Goal: Information Seeking & Learning: Learn about a topic

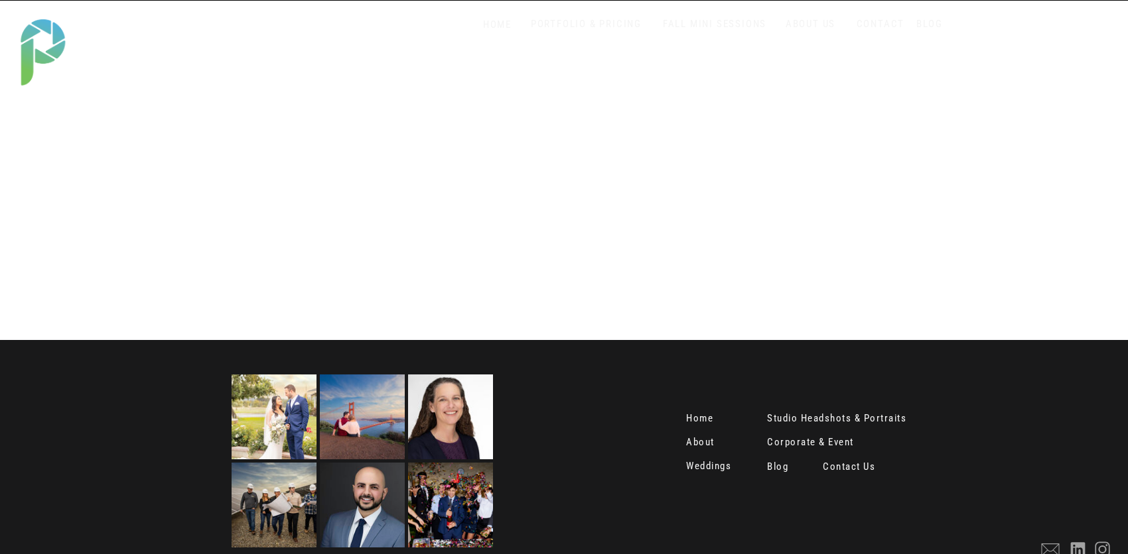
scroll to position [2646, 0]
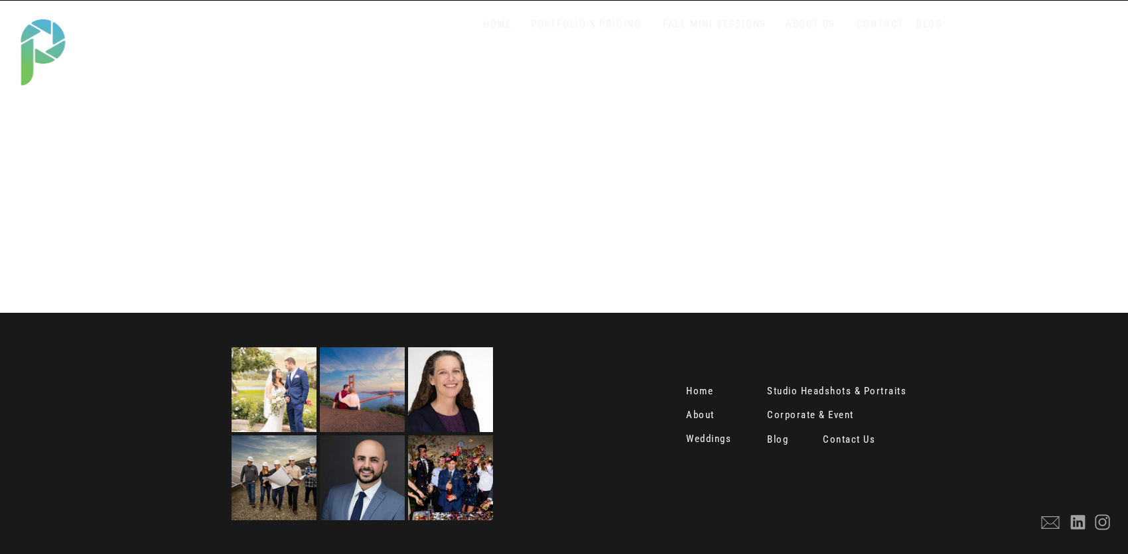
click at [829, 392] on nav "Studio Headshots & Portraits" at bounding box center [844, 392] width 155 height 13
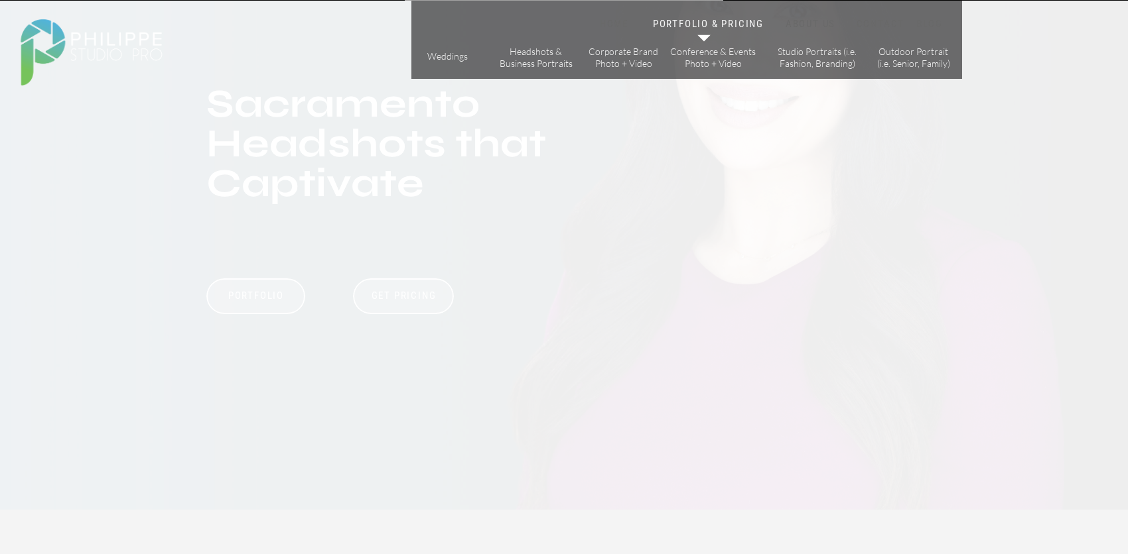
scroll to position [133, 0]
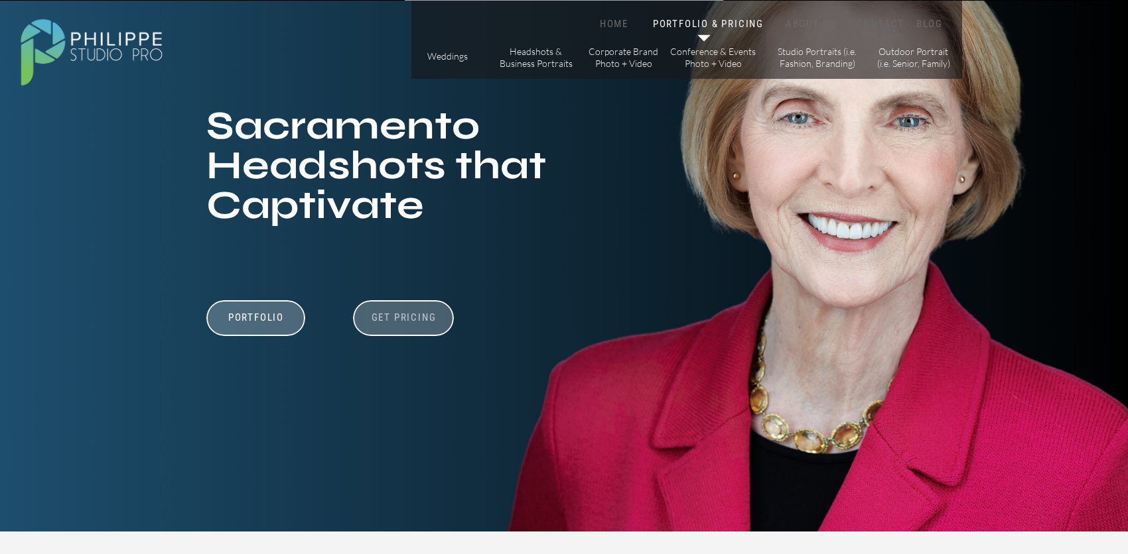
click at [381, 321] on h3 "Get Pricing" at bounding box center [404, 320] width 74 height 16
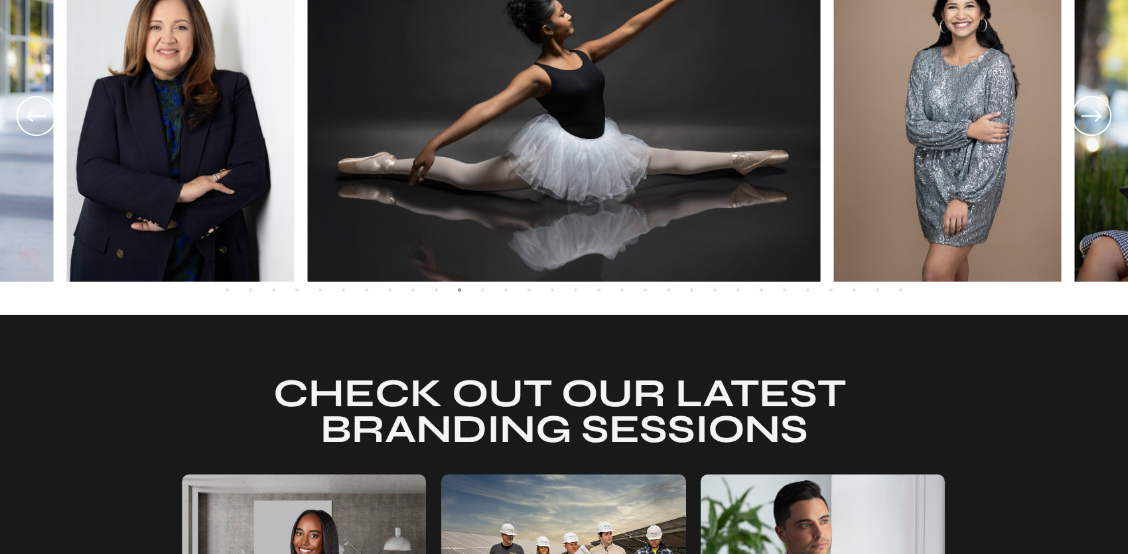
scroll to position [2489, 0]
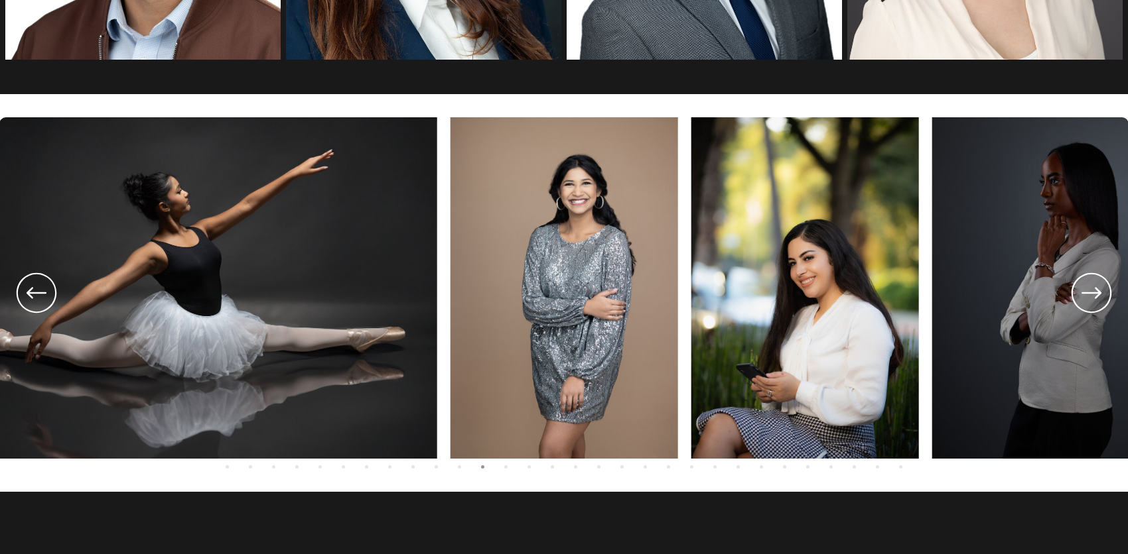
click at [41, 294] on icon at bounding box center [37, 293] width 48 height 49
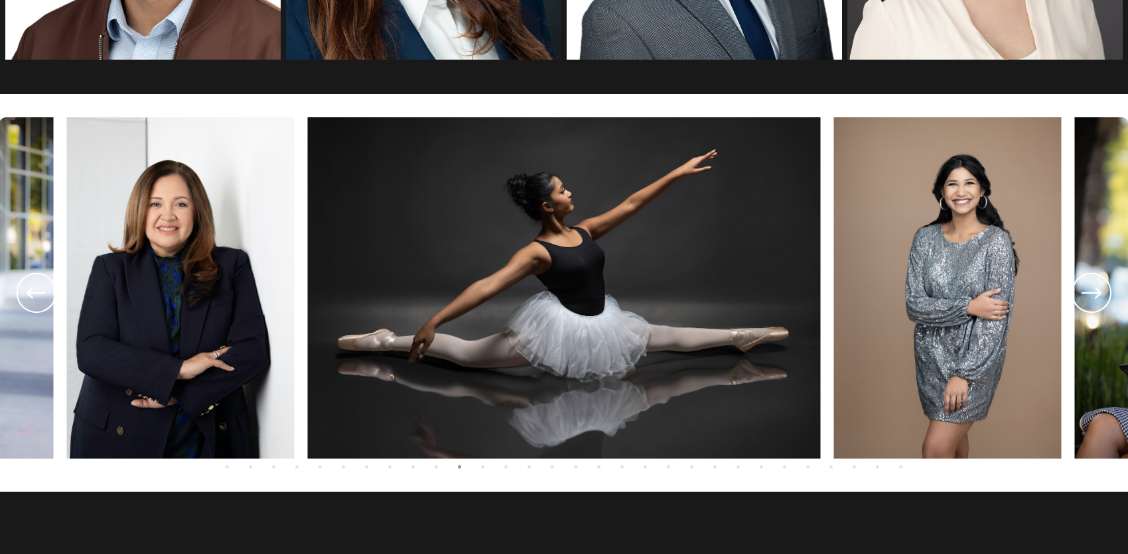
click at [41, 294] on icon at bounding box center [37, 293] width 48 height 49
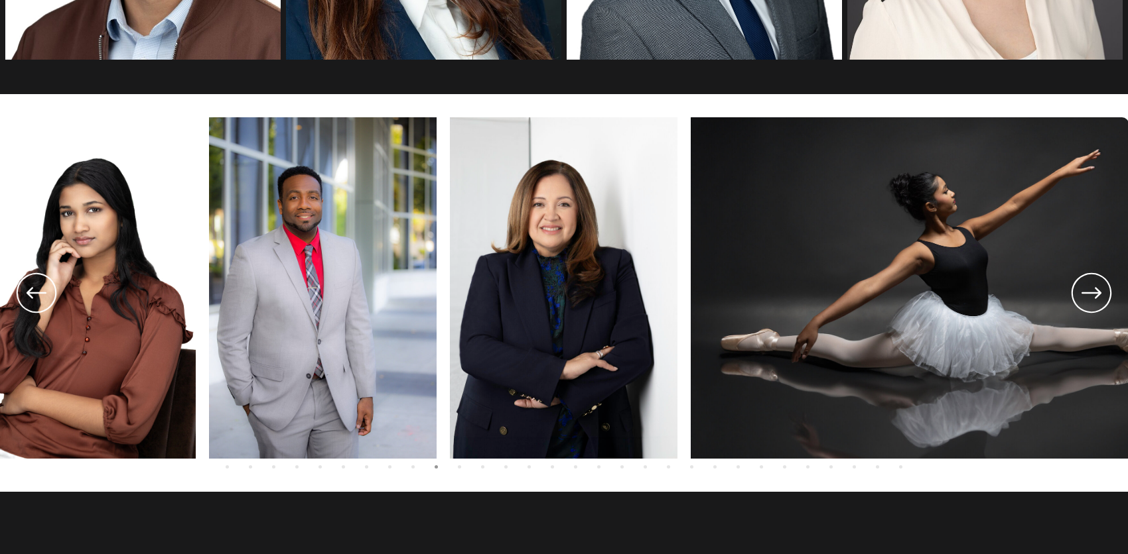
click at [41, 294] on icon at bounding box center [37, 293] width 48 height 49
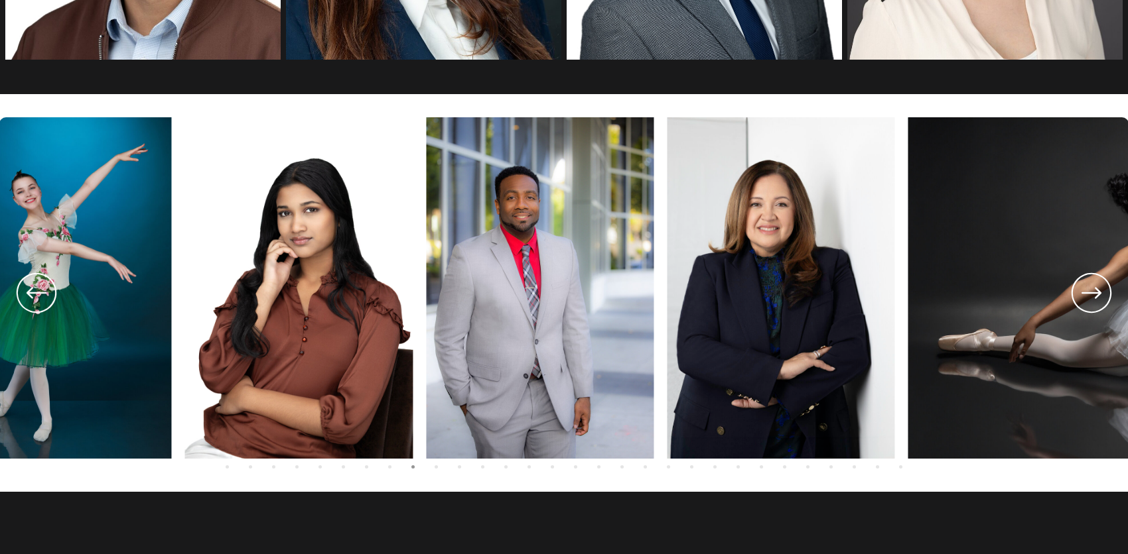
click at [41, 294] on icon at bounding box center [37, 293] width 48 height 49
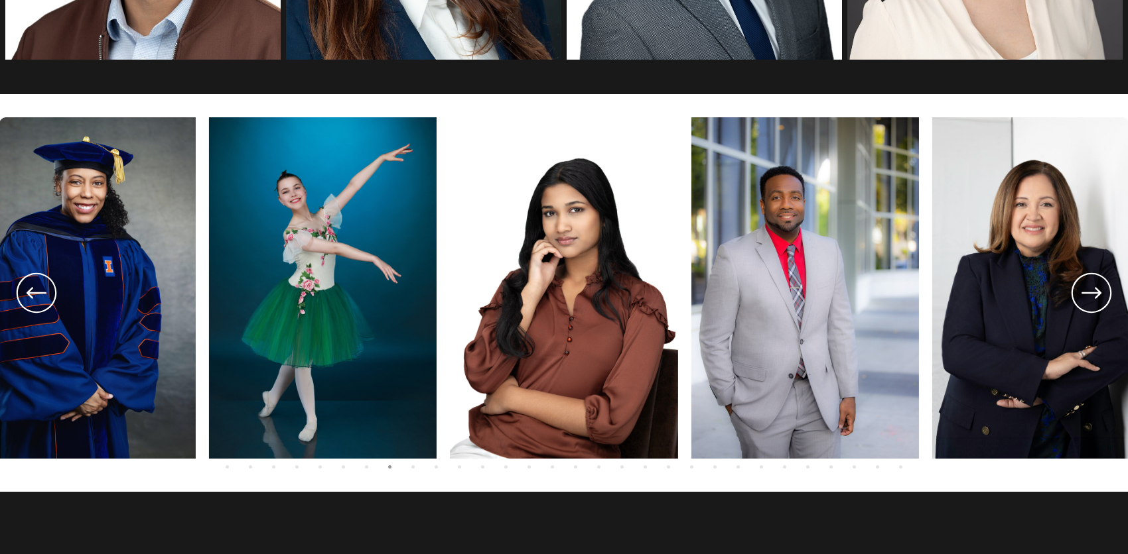
click at [41, 294] on icon at bounding box center [37, 293] width 48 height 49
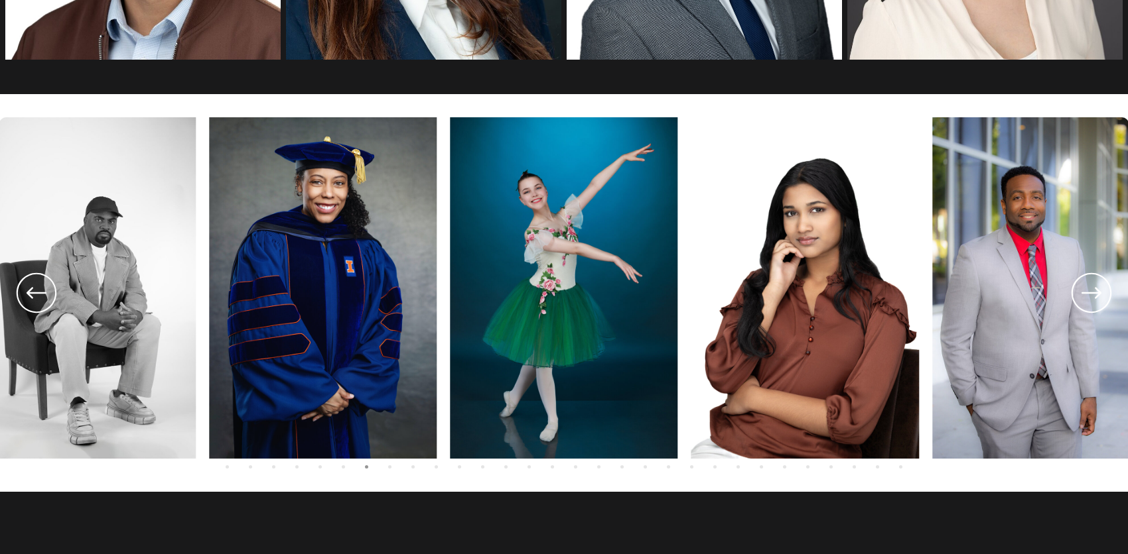
click at [41, 294] on icon at bounding box center [37, 293] width 48 height 49
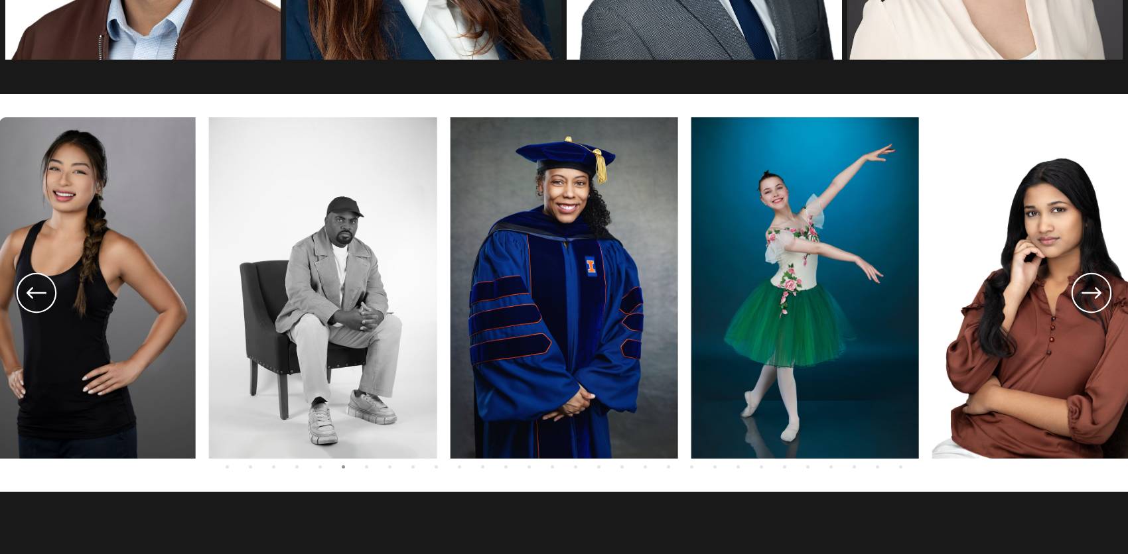
click at [41, 294] on icon at bounding box center [37, 293] width 48 height 49
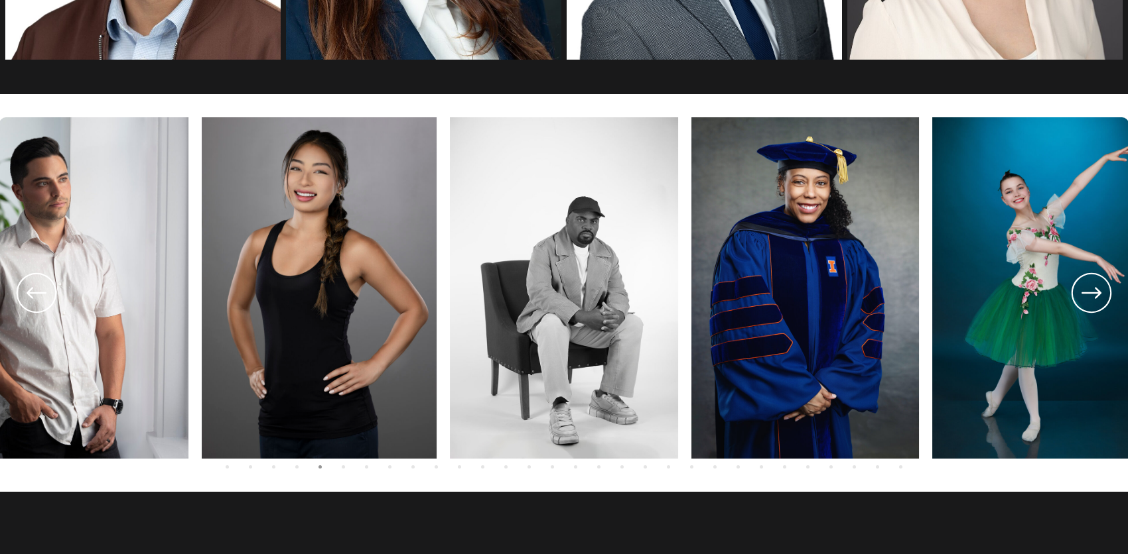
click at [41, 294] on icon at bounding box center [37, 293] width 48 height 49
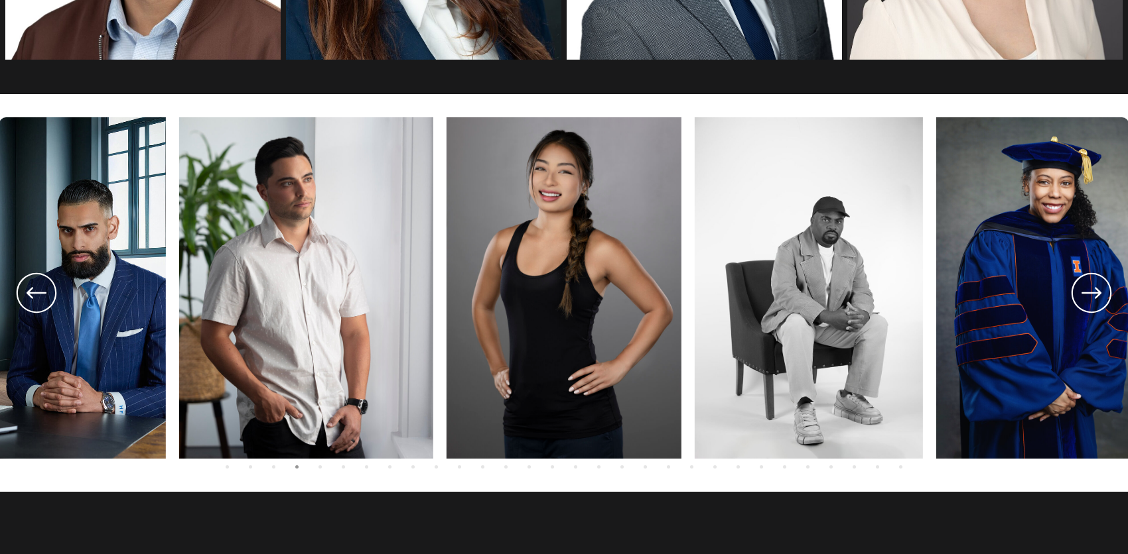
click at [41, 294] on icon at bounding box center [37, 293] width 48 height 49
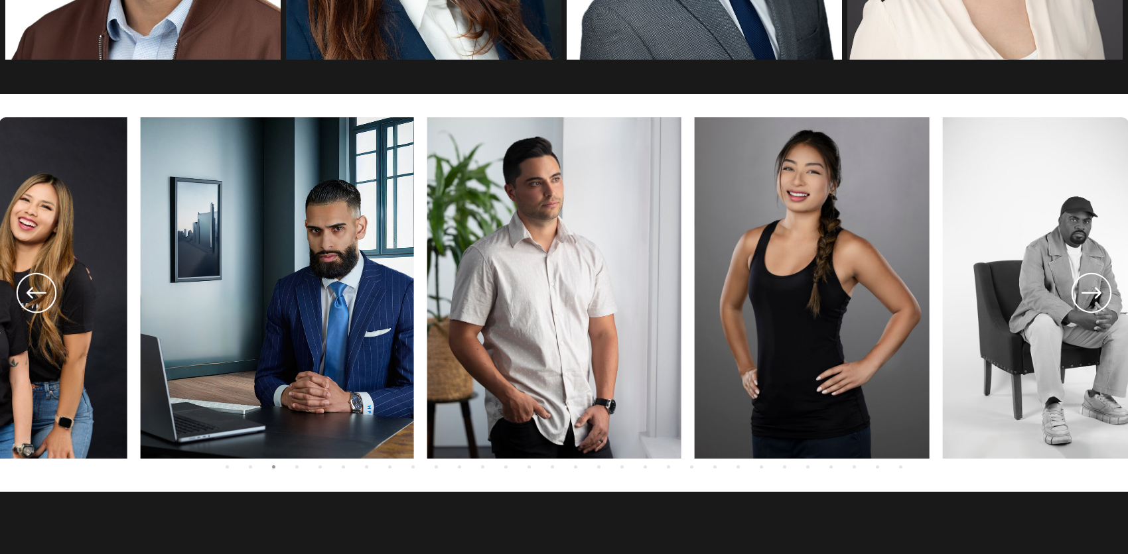
click at [41, 294] on icon at bounding box center [37, 293] width 48 height 49
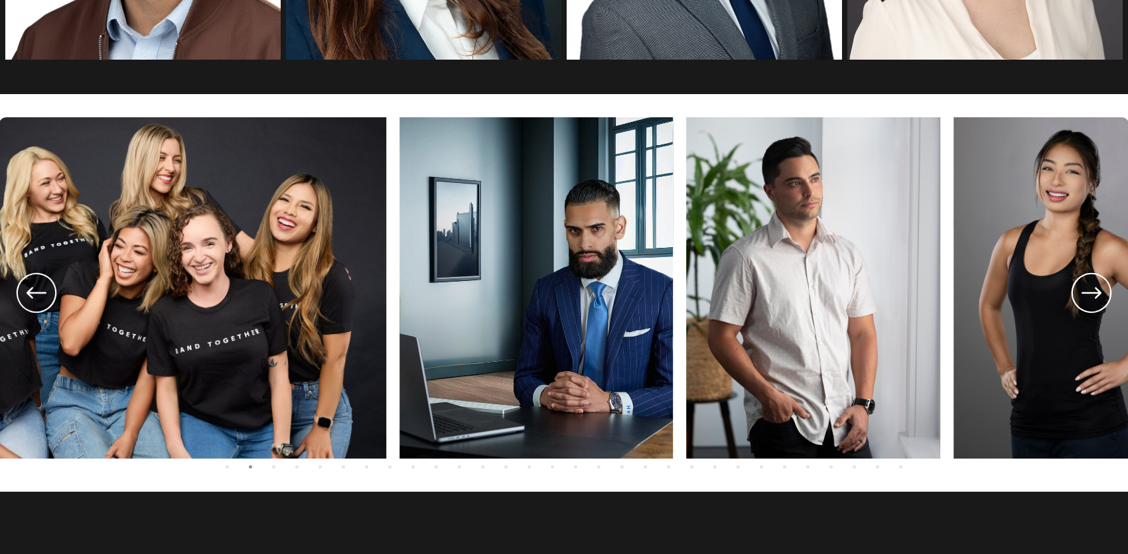
click at [41, 294] on icon at bounding box center [37, 293] width 48 height 49
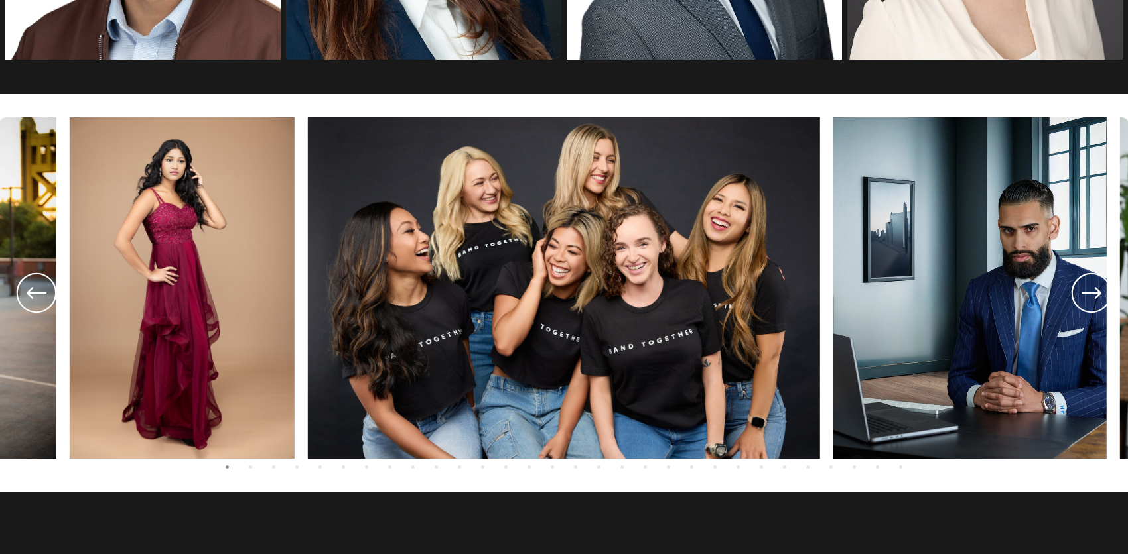
click at [41, 294] on icon at bounding box center [37, 293] width 48 height 49
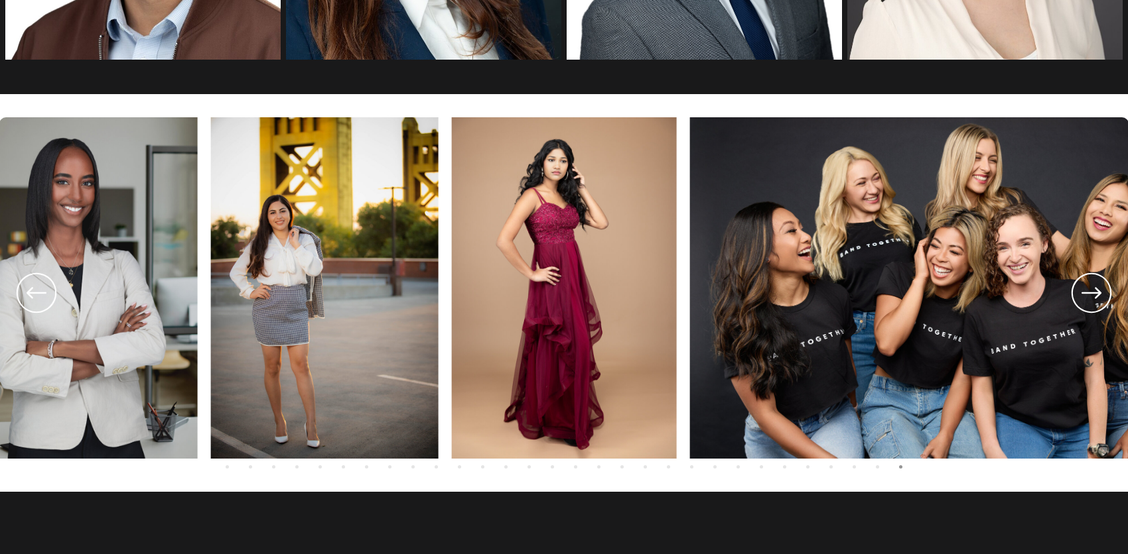
click at [41, 294] on icon at bounding box center [37, 293] width 48 height 49
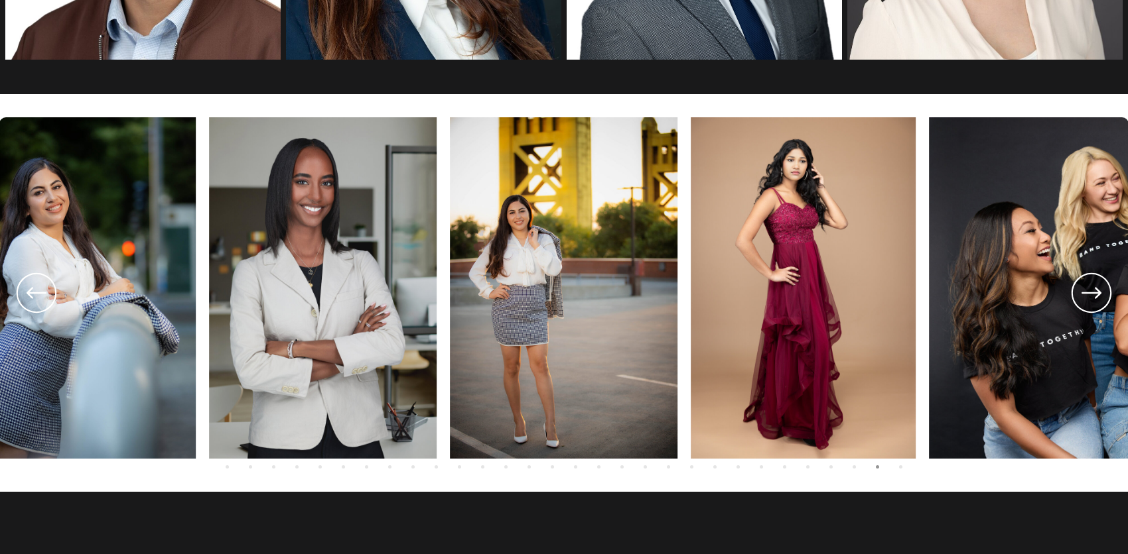
click at [41, 294] on icon at bounding box center [37, 293] width 48 height 49
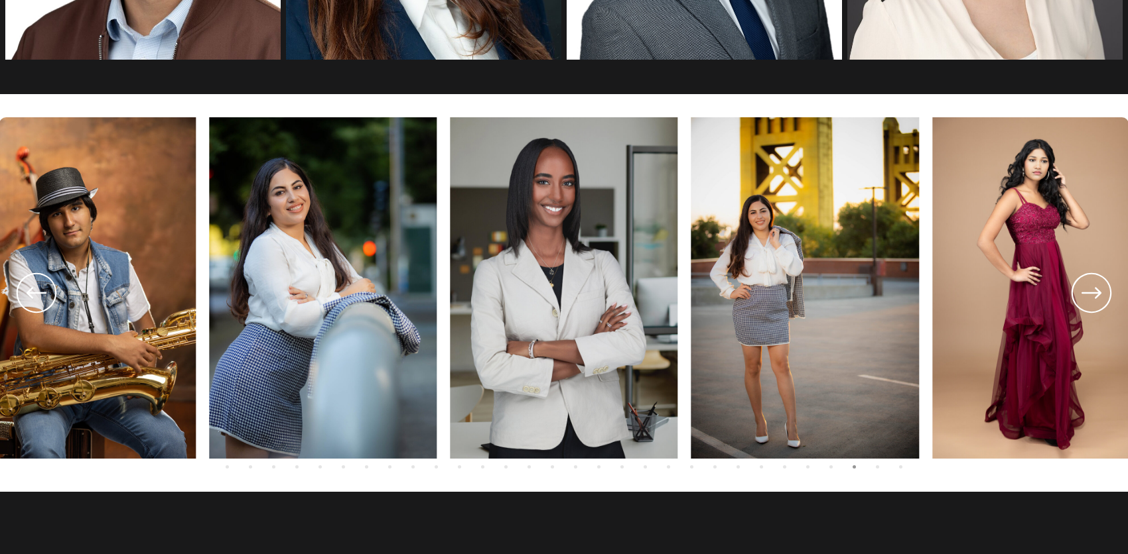
click at [50, 292] on icon at bounding box center [37, 293] width 48 height 49
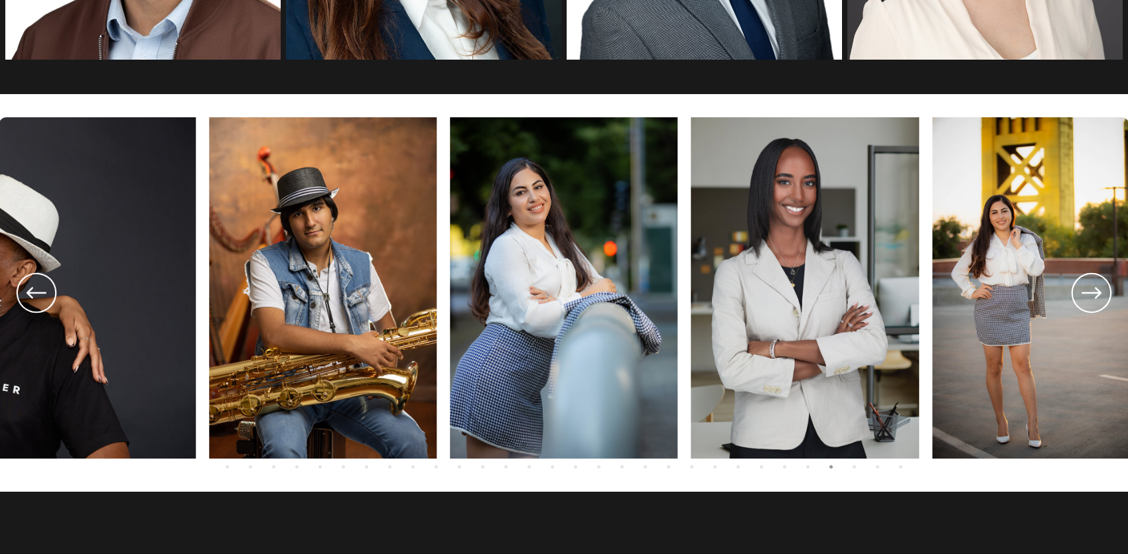
click at [50, 292] on icon at bounding box center [37, 293] width 48 height 49
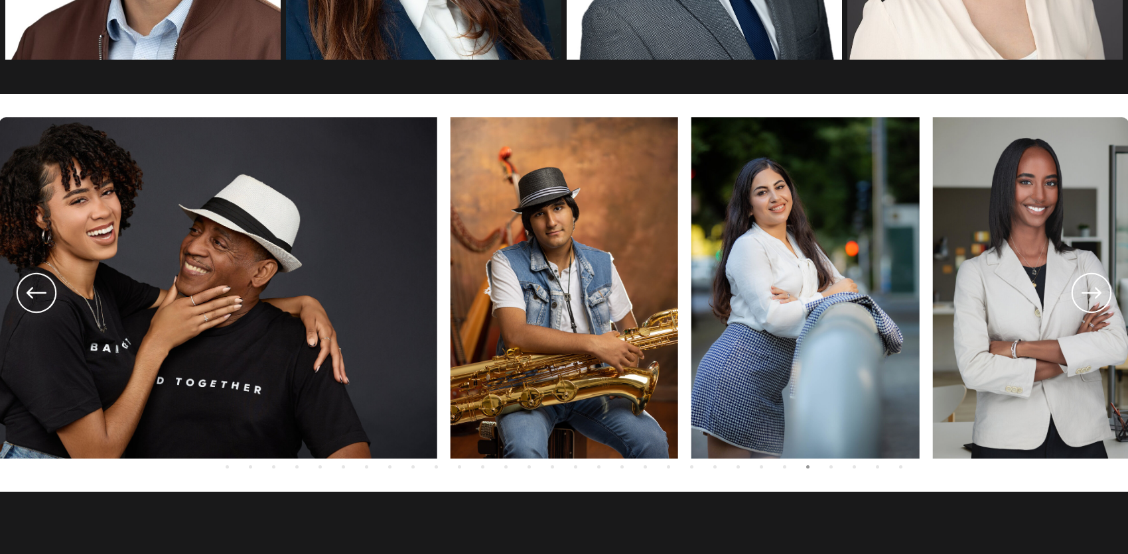
click at [50, 292] on icon at bounding box center [37, 293] width 48 height 49
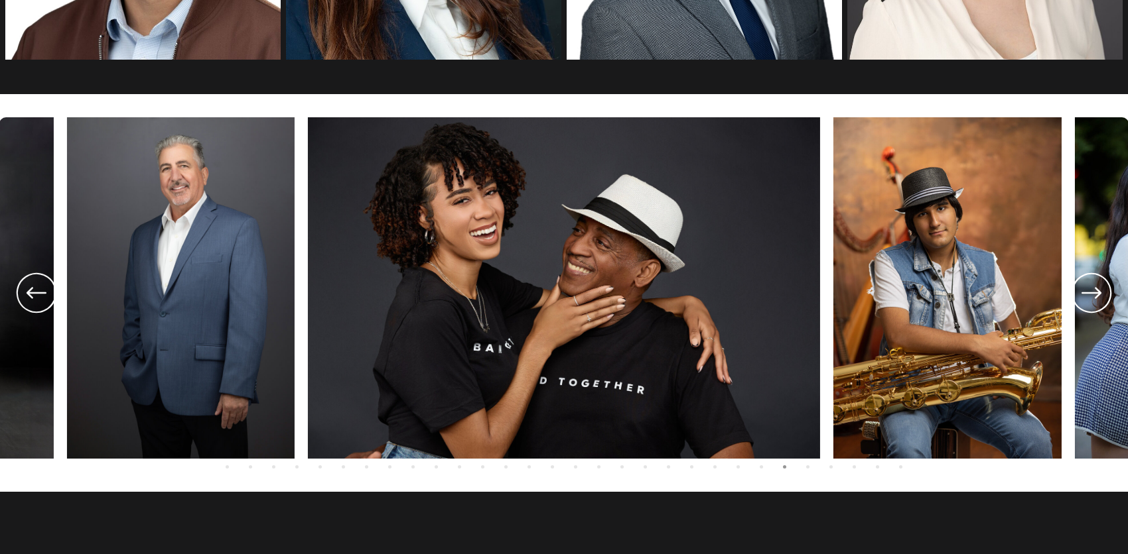
click at [50, 292] on icon at bounding box center [37, 293] width 48 height 49
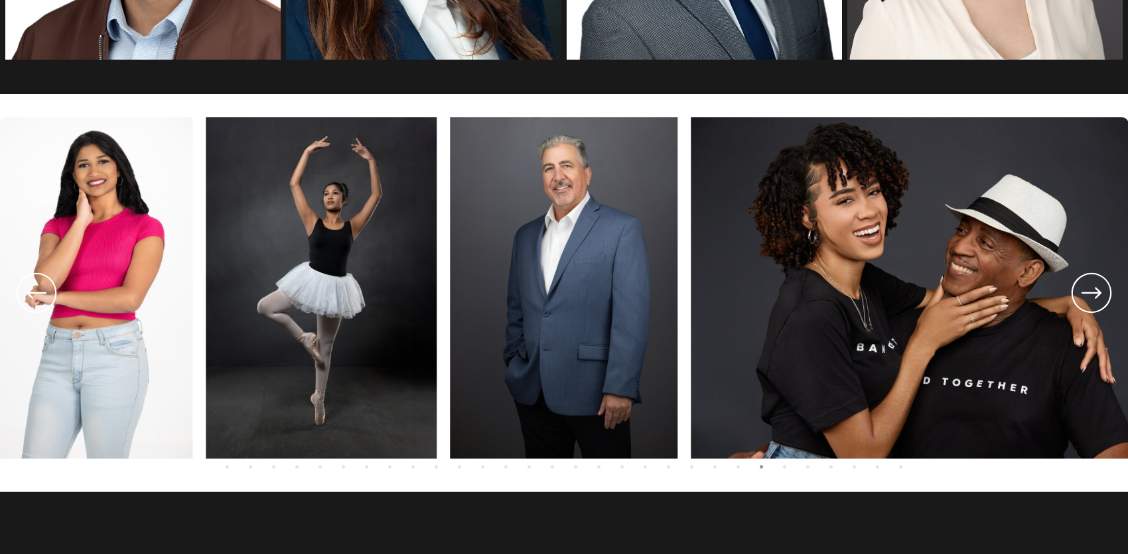
click at [50, 292] on icon at bounding box center [37, 293] width 48 height 49
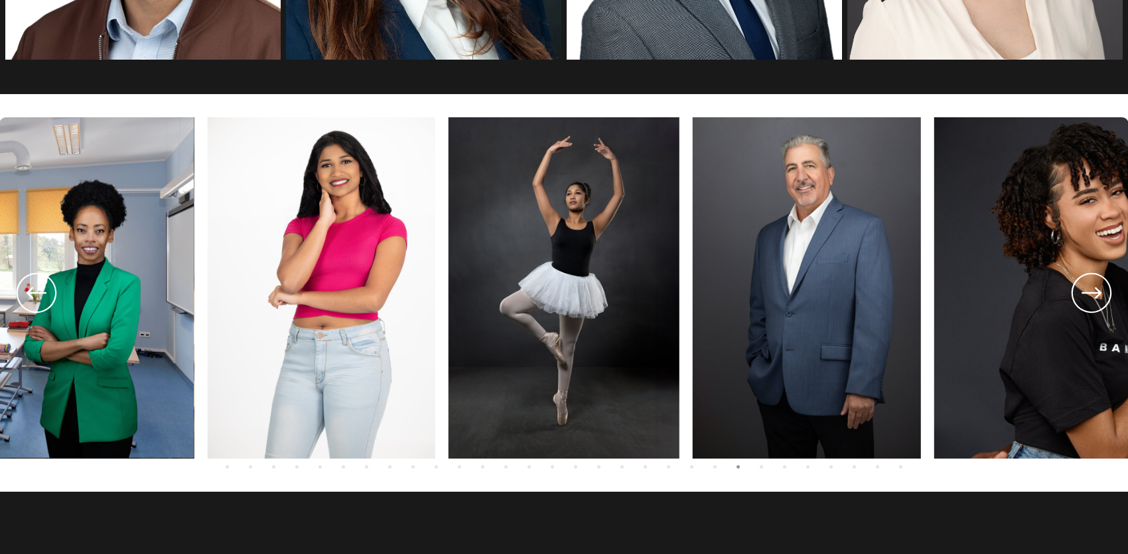
click at [50, 292] on icon at bounding box center [37, 293] width 48 height 49
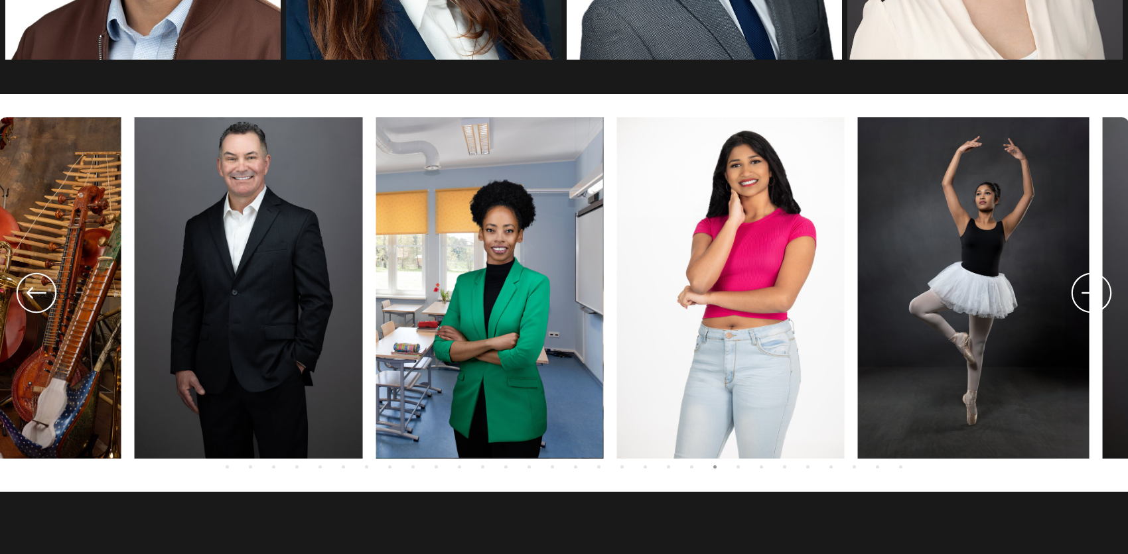
click at [50, 292] on icon at bounding box center [37, 293] width 48 height 49
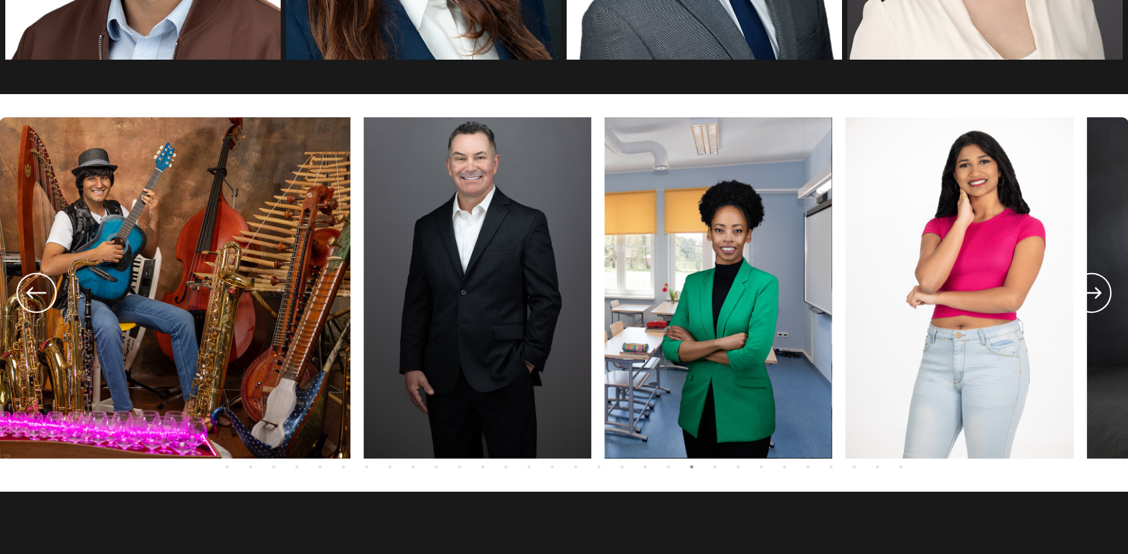
click at [50, 292] on icon at bounding box center [37, 293] width 48 height 49
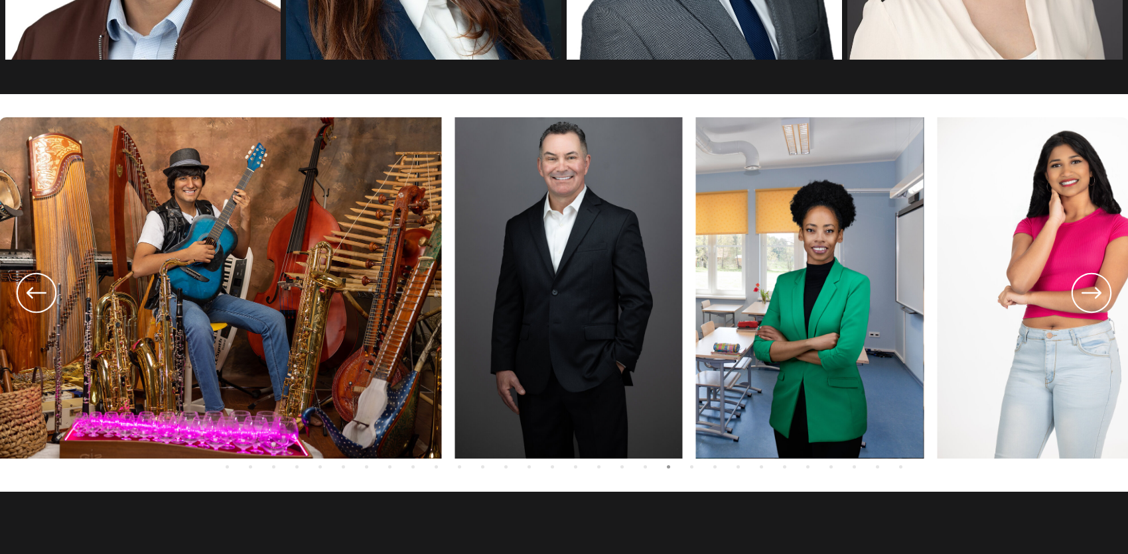
click at [50, 292] on icon at bounding box center [37, 293] width 48 height 49
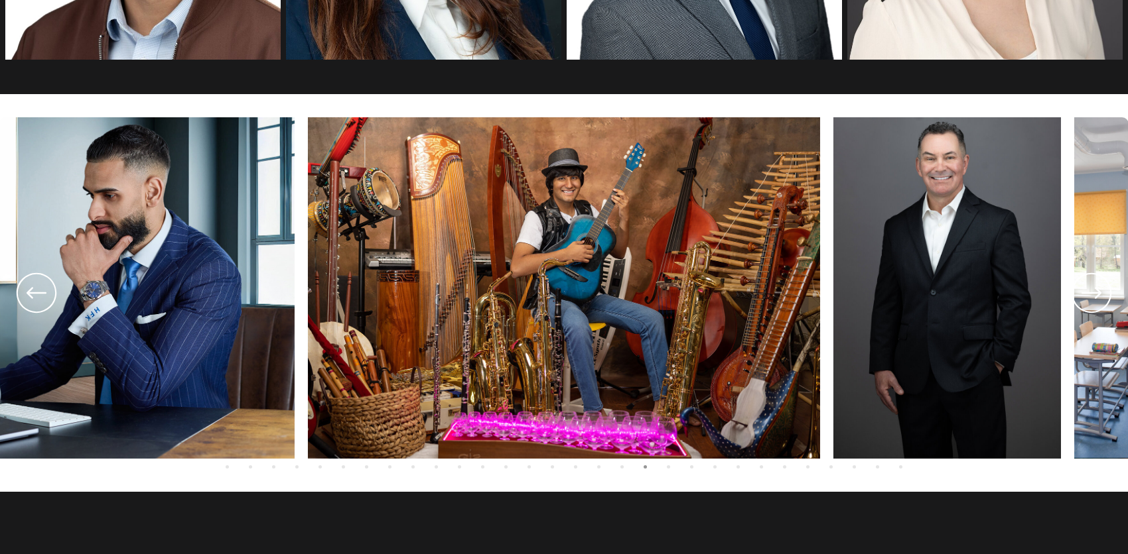
click at [33, 290] on icon at bounding box center [37, 293] width 48 height 49
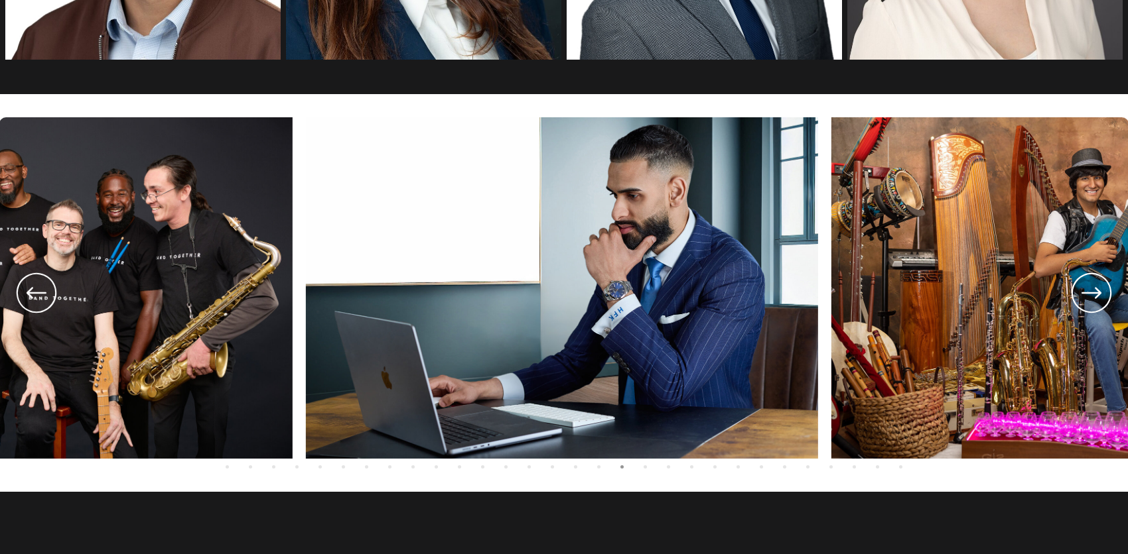
click at [32, 289] on icon at bounding box center [37, 292] width 20 height 11
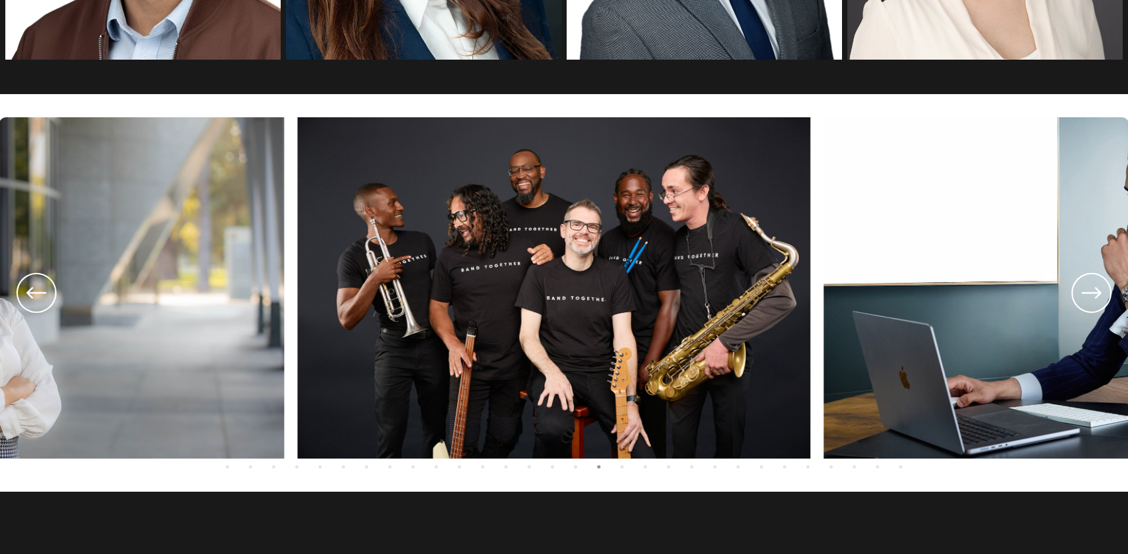
click at [32, 289] on icon at bounding box center [37, 292] width 20 height 11
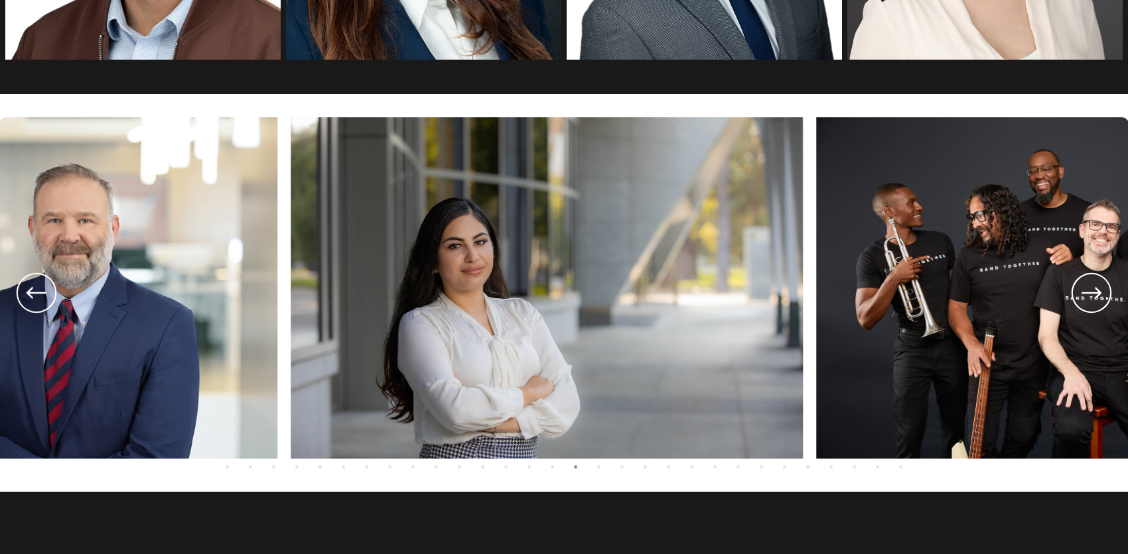
click at [32, 289] on icon at bounding box center [37, 292] width 20 height 11
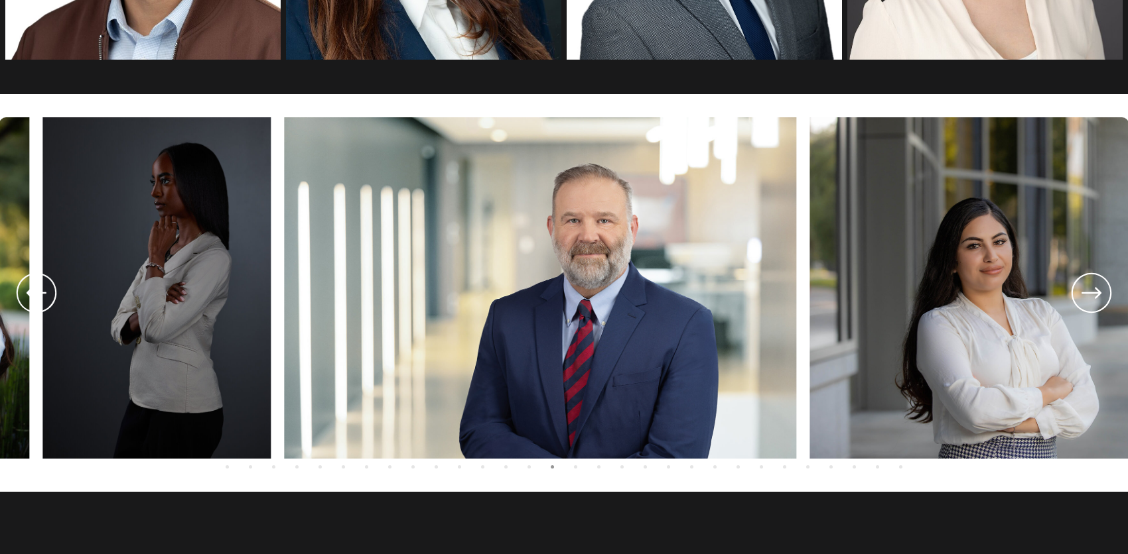
click at [32, 289] on icon at bounding box center [37, 292] width 20 height 11
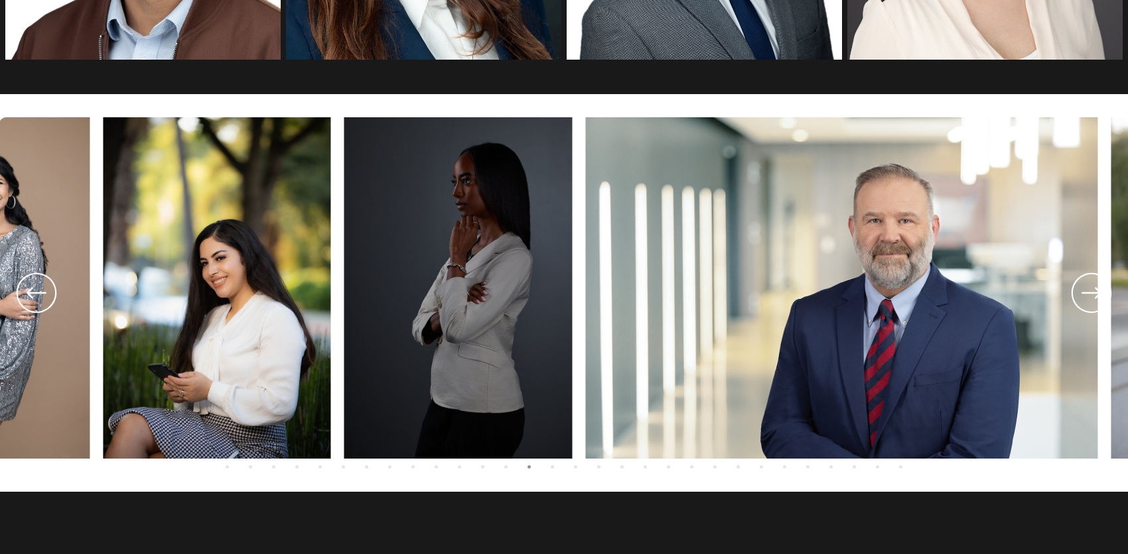
click at [32, 289] on icon at bounding box center [37, 292] width 20 height 11
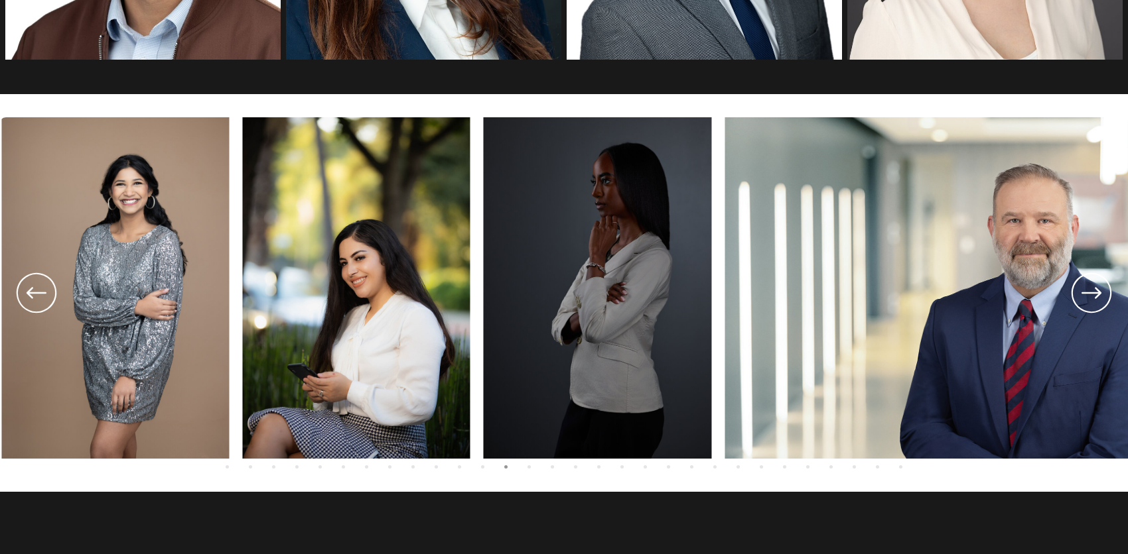
click at [32, 289] on icon at bounding box center [37, 292] width 20 height 11
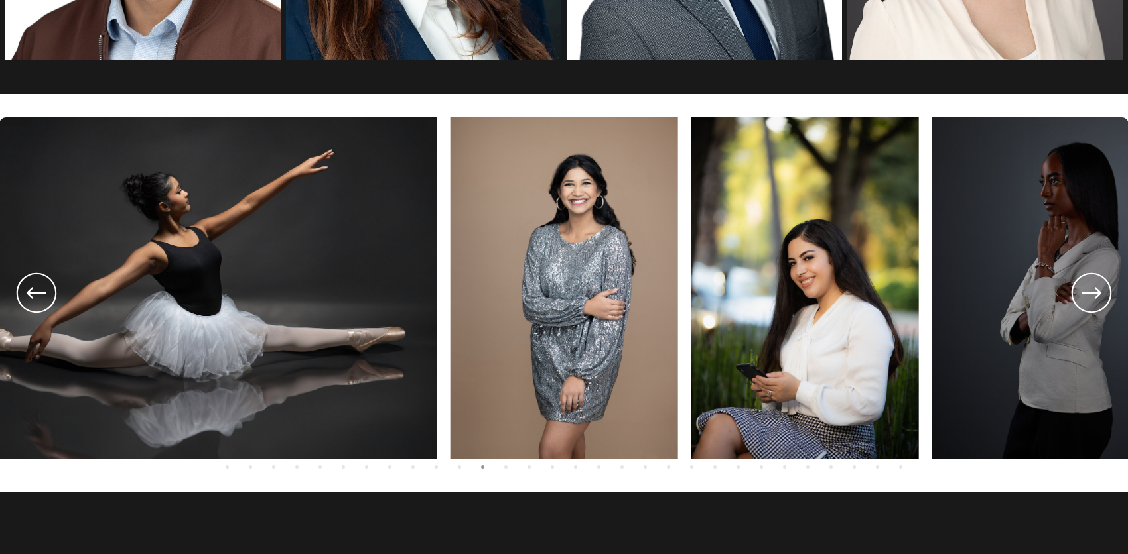
click at [32, 289] on icon at bounding box center [37, 292] width 20 height 11
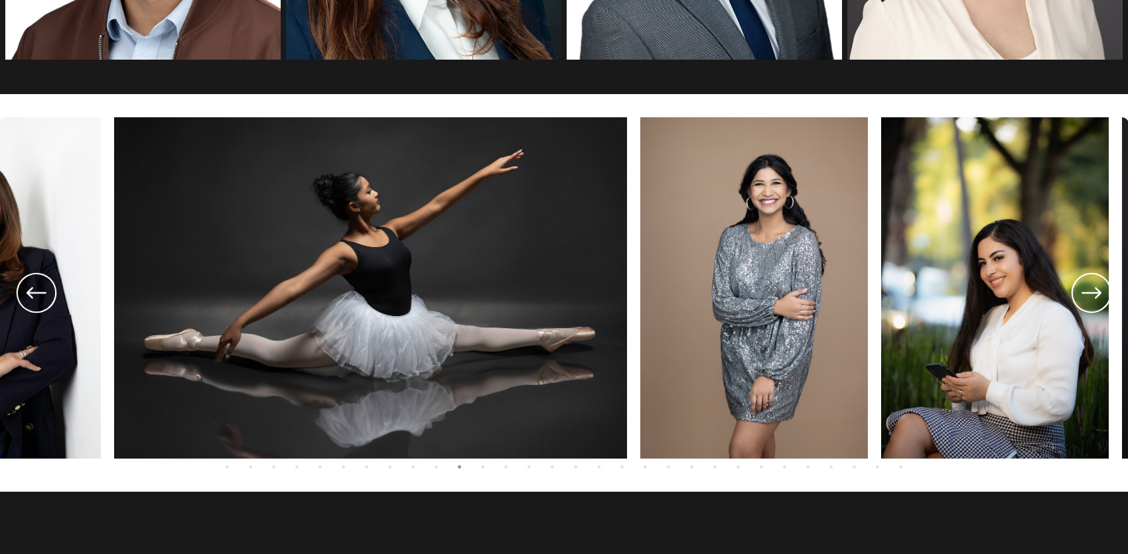
click at [32, 289] on icon at bounding box center [37, 292] width 20 height 11
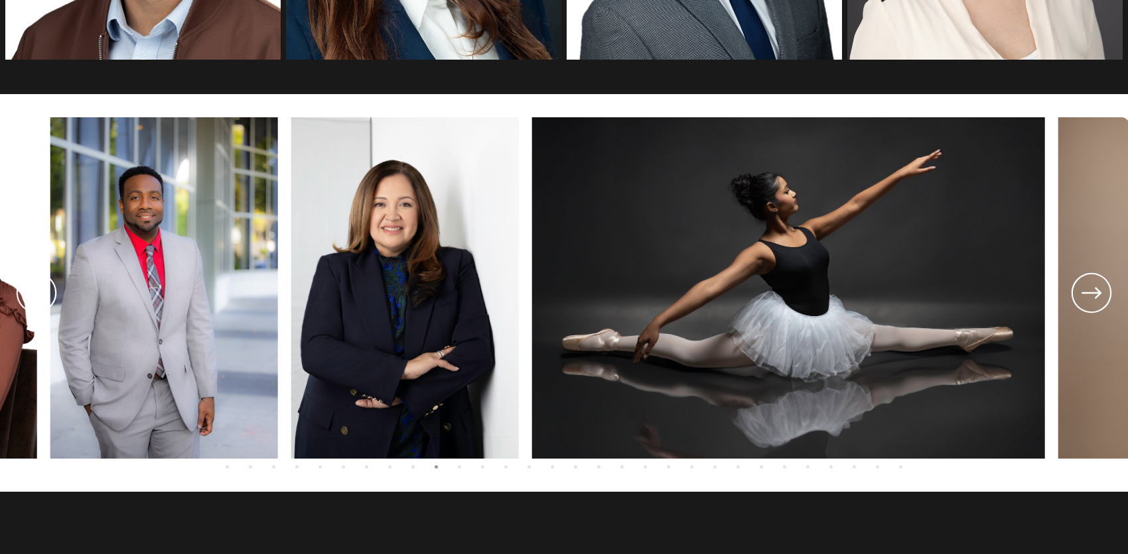
click at [32, 289] on icon at bounding box center [37, 292] width 20 height 11
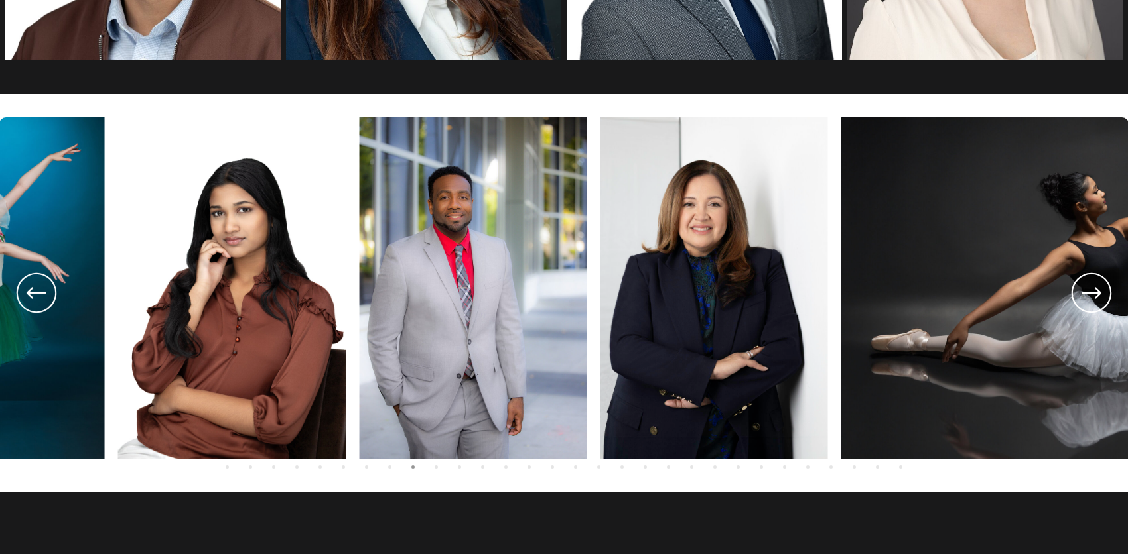
click at [32, 289] on icon at bounding box center [37, 292] width 20 height 11
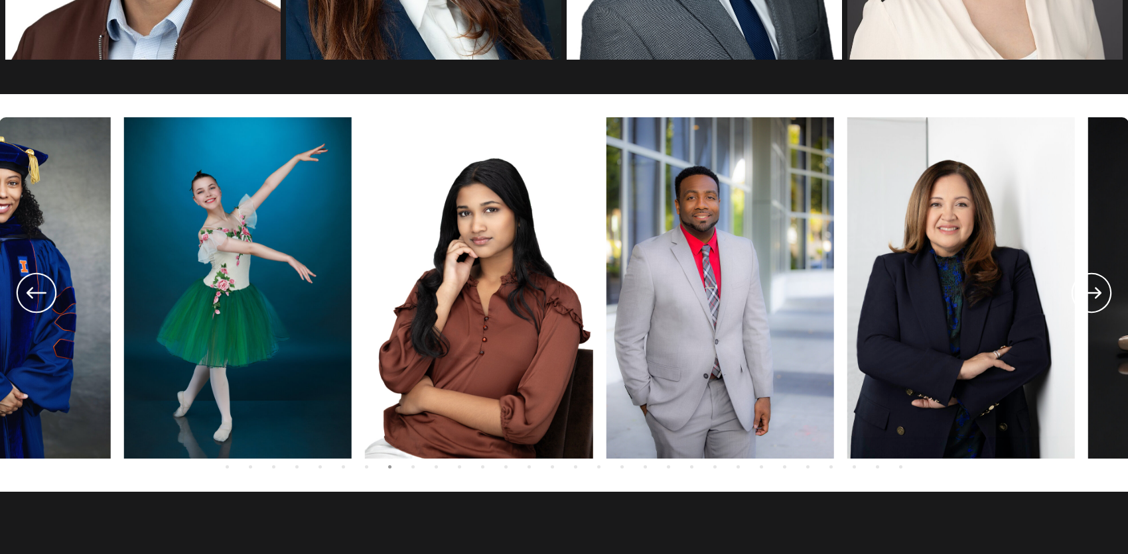
click at [32, 289] on icon at bounding box center [37, 292] width 20 height 11
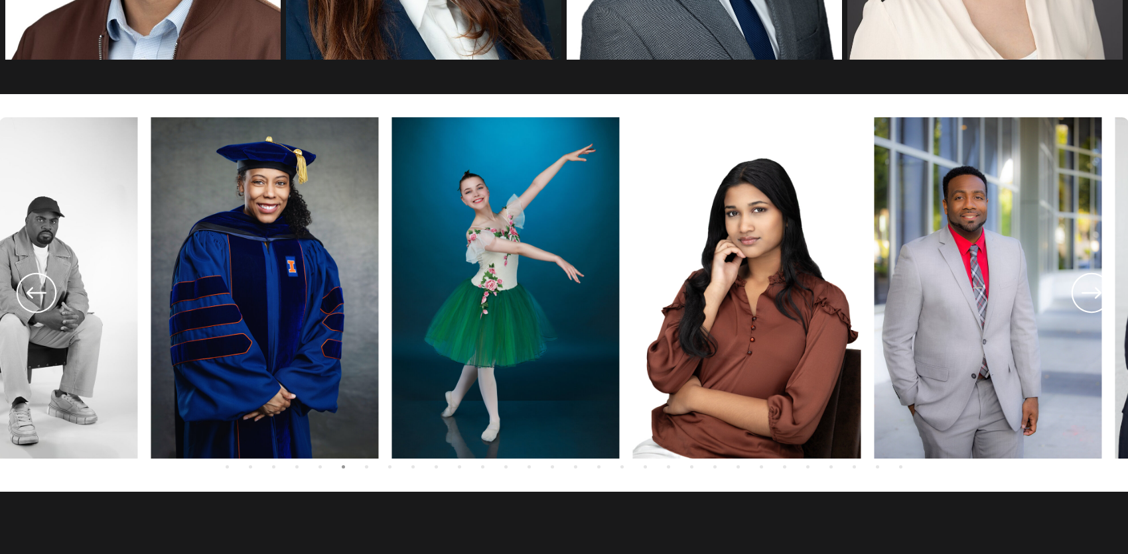
click at [32, 289] on icon at bounding box center [37, 292] width 20 height 11
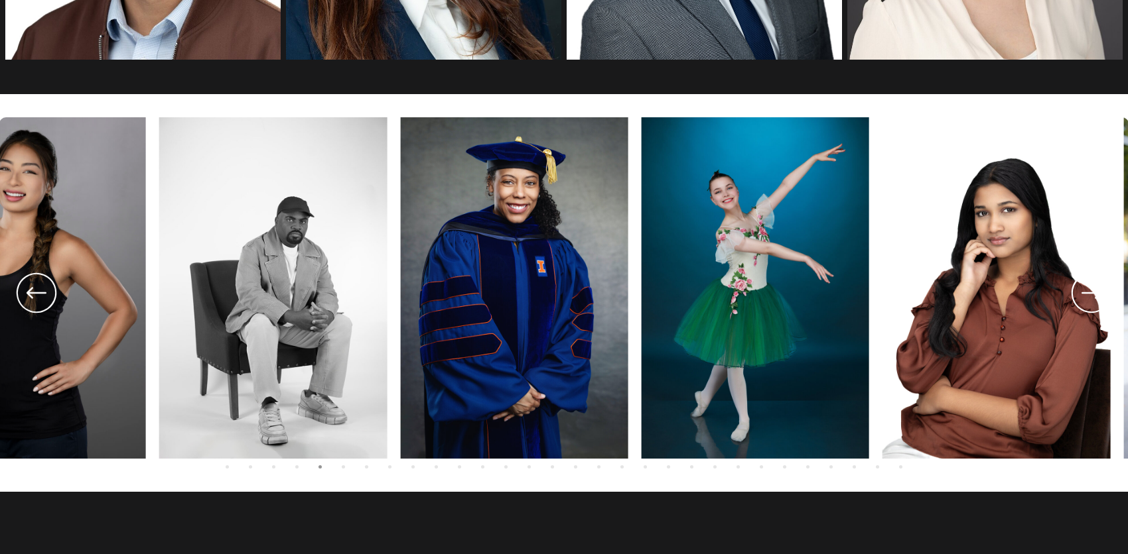
click at [32, 289] on icon at bounding box center [37, 292] width 20 height 11
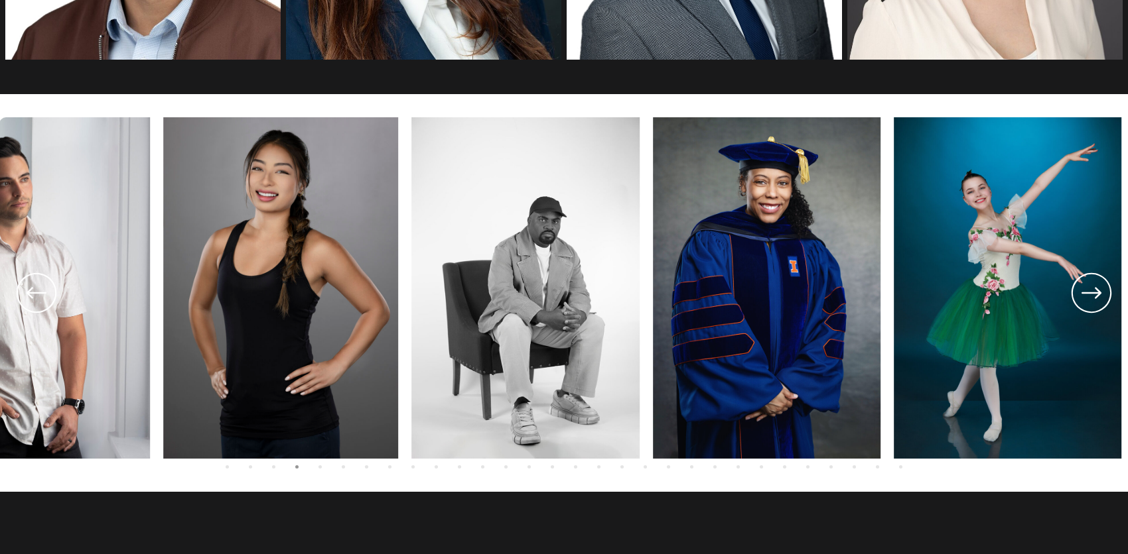
click at [32, 289] on icon at bounding box center [37, 292] width 20 height 11
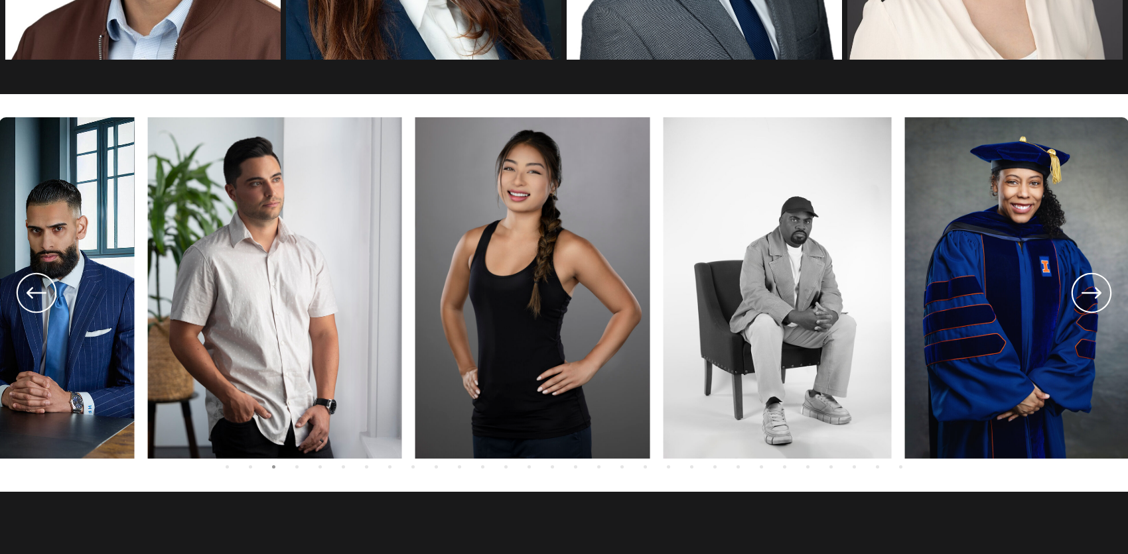
click at [32, 289] on icon at bounding box center [37, 292] width 20 height 11
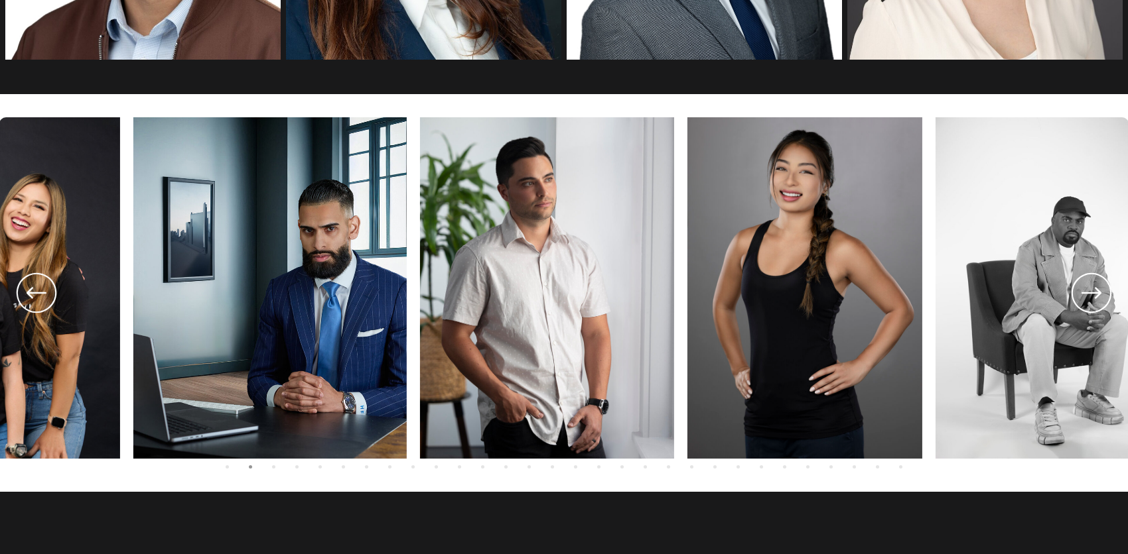
click at [32, 289] on icon at bounding box center [37, 292] width 20 height 11
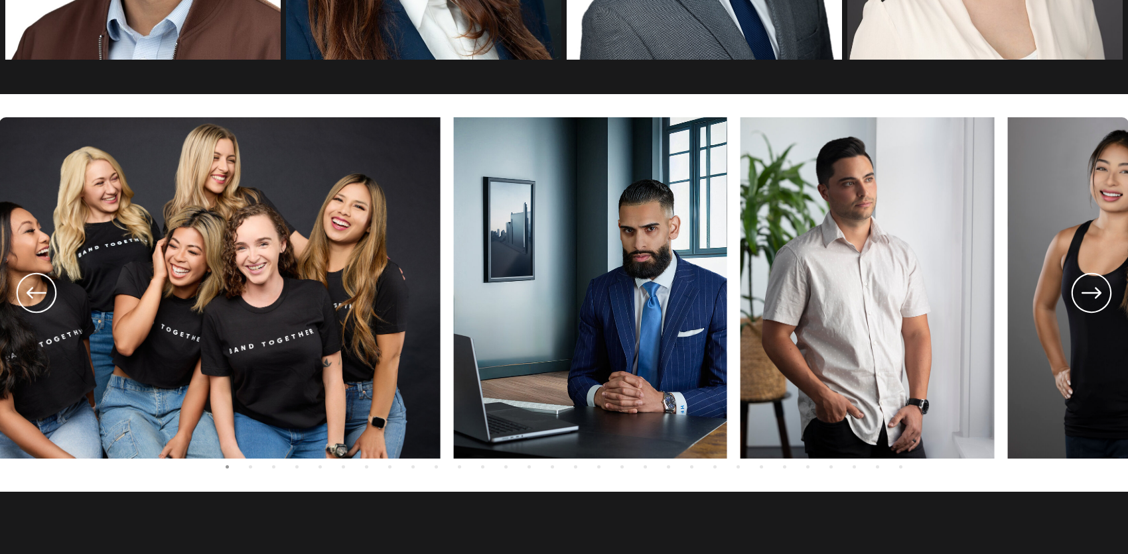
click at [32, 289] on icon at bounding box center [37, 292] width 20 height 11
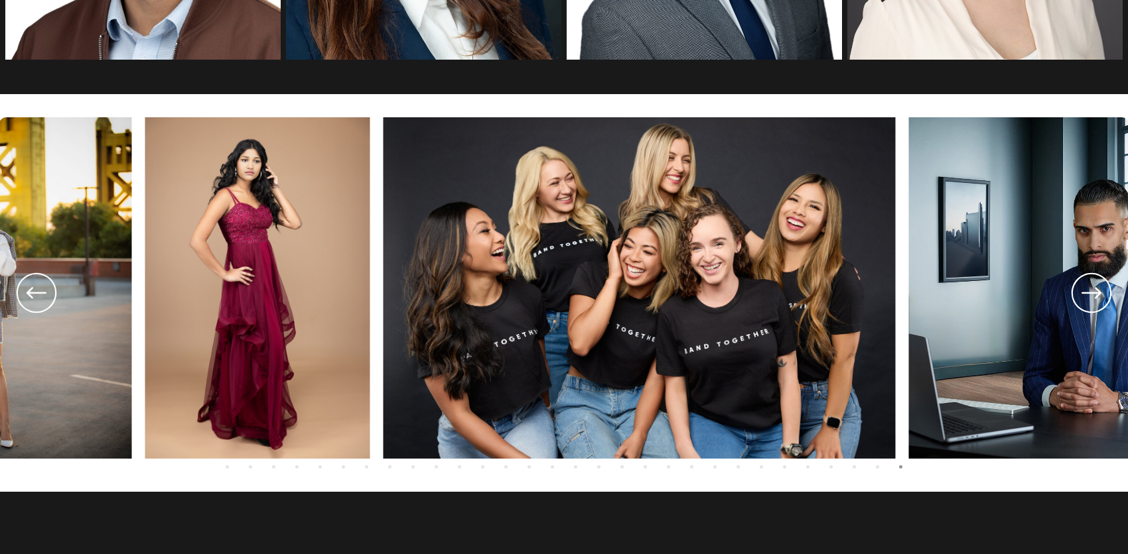
click at [32, 289] on icon at bounding box center [37, 292] width 20 height 11
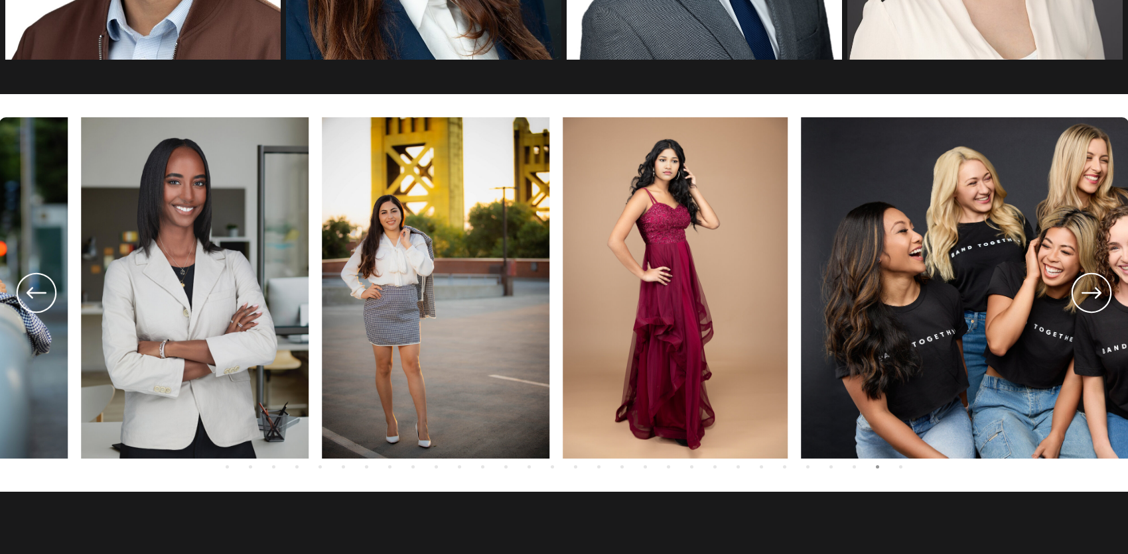
click at [32, 289] on icon at bounding box center [37, 292] width 20 height 11
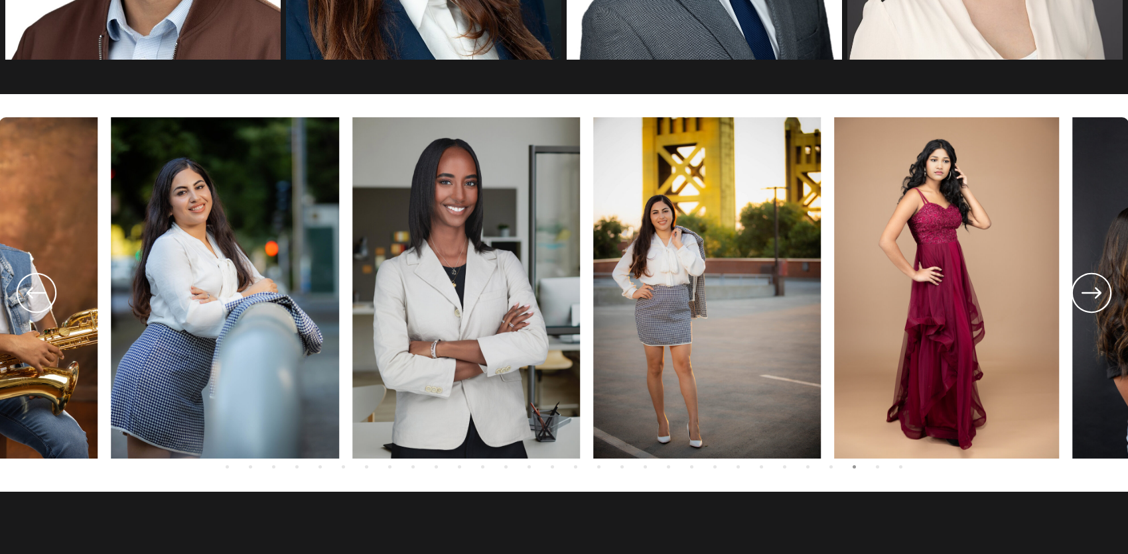
click at [32, 289] on icon at bounding box center [37, 292] width 20 height 11
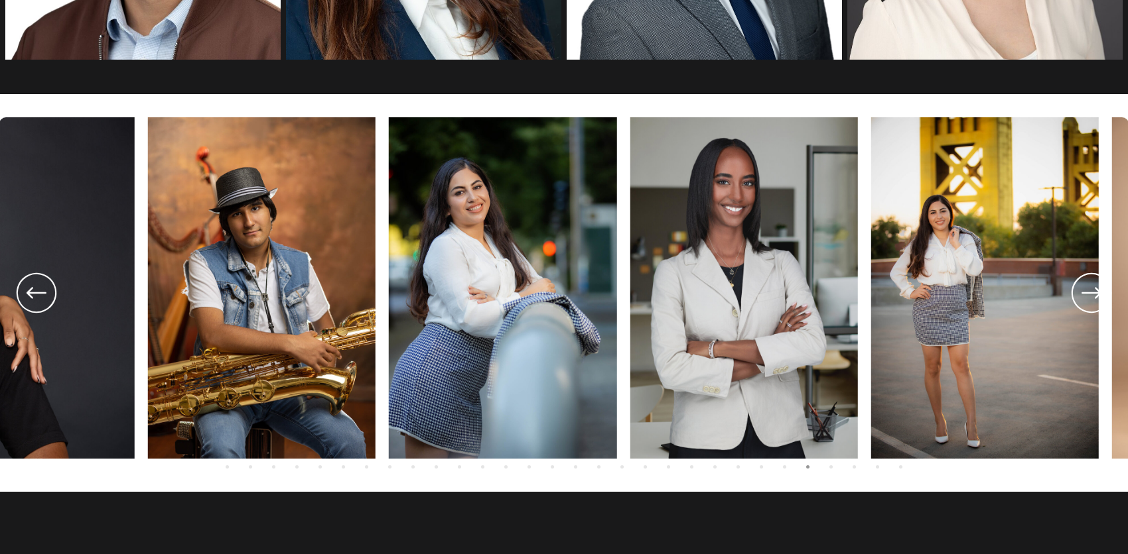
click at [32, 289] on icon at bounding box center [37, 292] width 20 height 11
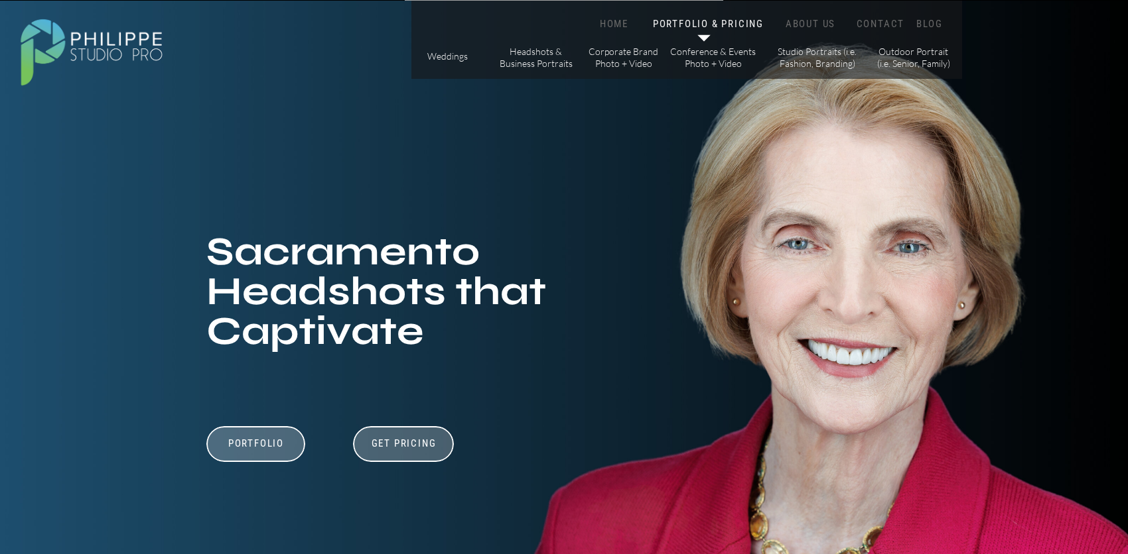
scroll to position [0, 0]
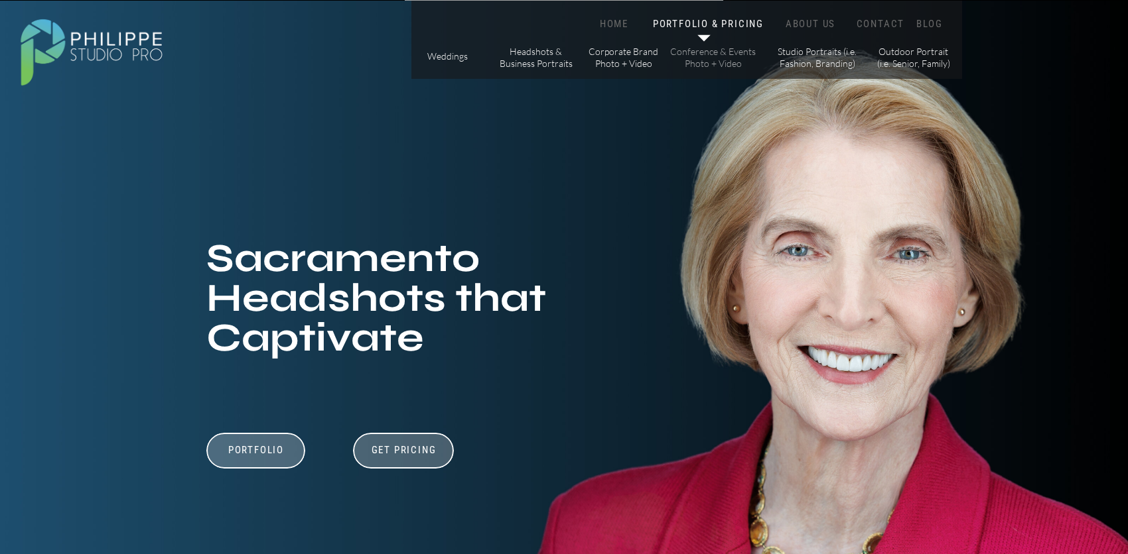
click at [726, 62] on p "Conference & Events Photo + Video" at bounding box center [712, 57] width 87 height 23
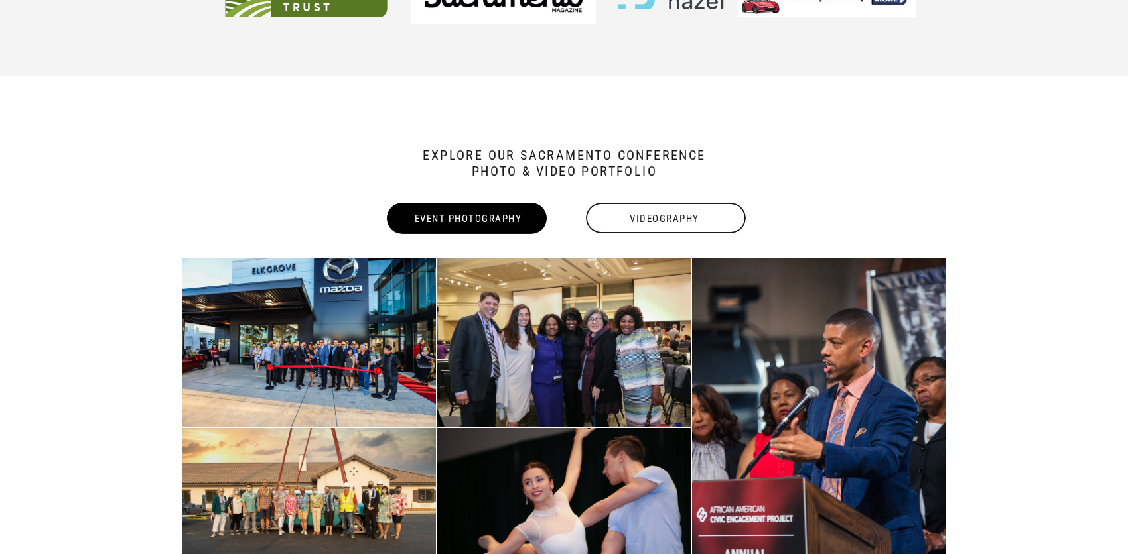
scroll to position [1981, 0]
